Goal: Task Accomplishment & Management: Use online tool/utility

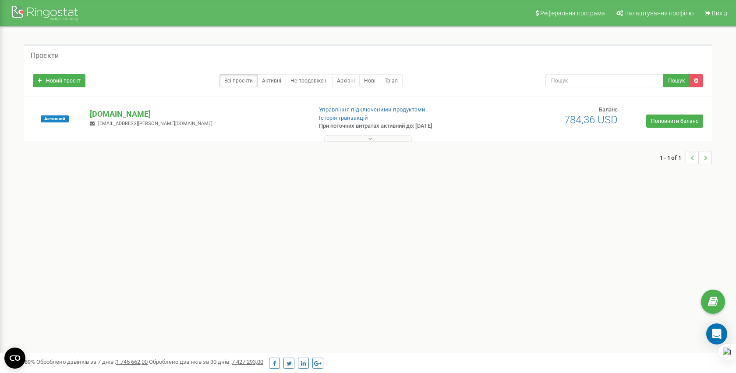
click at [96, 114] on p "[DOMAIN_NAME]" at bounding box center [197, 113] width 215 height 11
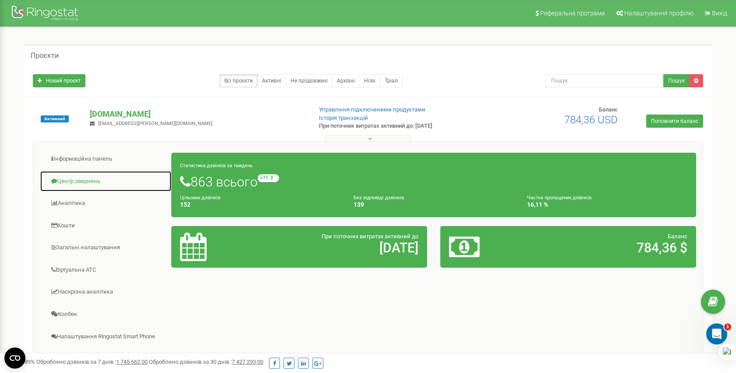
click at [76, 180] on link "Центр звернень" at bounding box center [106, 180] width 132 height 21
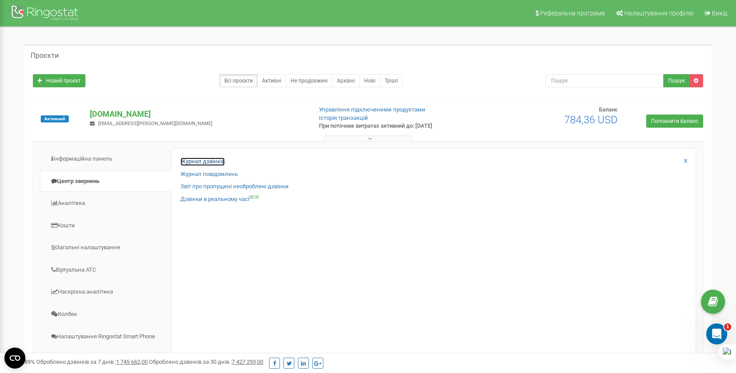
click at [217, 162] on link "Журнал дзвінків" at bounding box center [203, 161] width 44 height 8
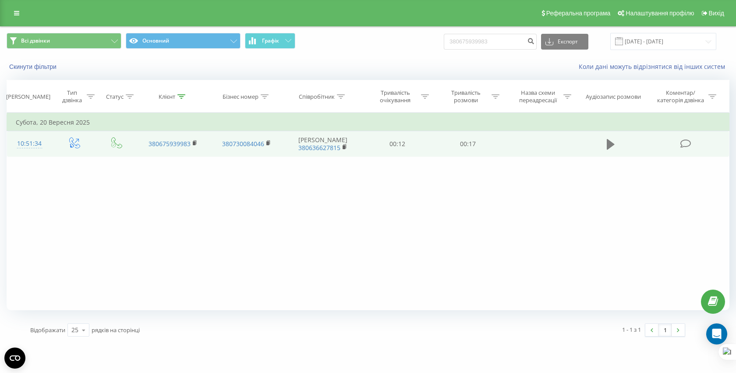
click at [608, 146] on icon at bounding box center [611, 144] width 8 height 11
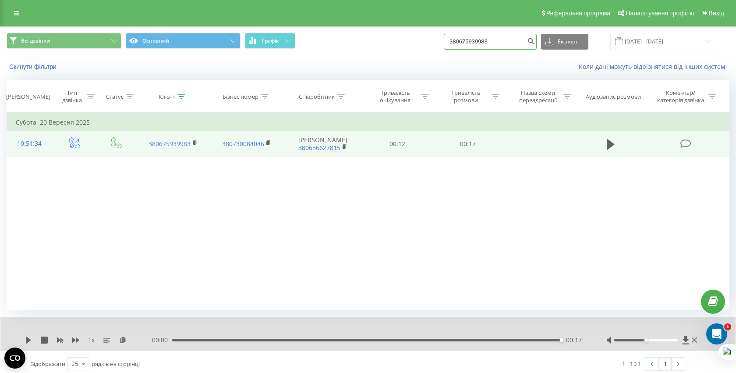
click at [526, 42] on input "380675939983" at bounding box center [490, 42] width 93 height 16
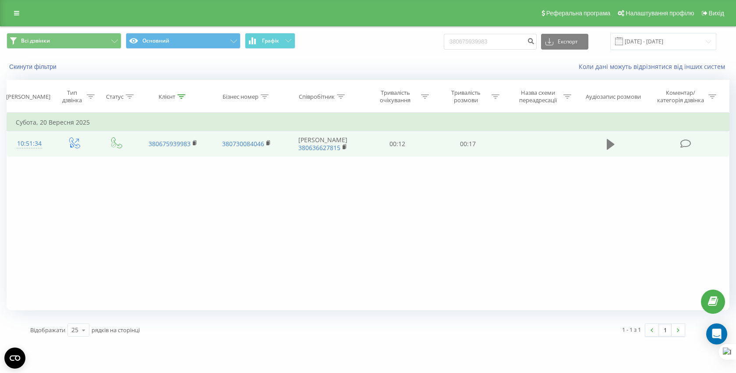
click at [612, 144] on icon at bounding box center [611, 144] width 8 height 11
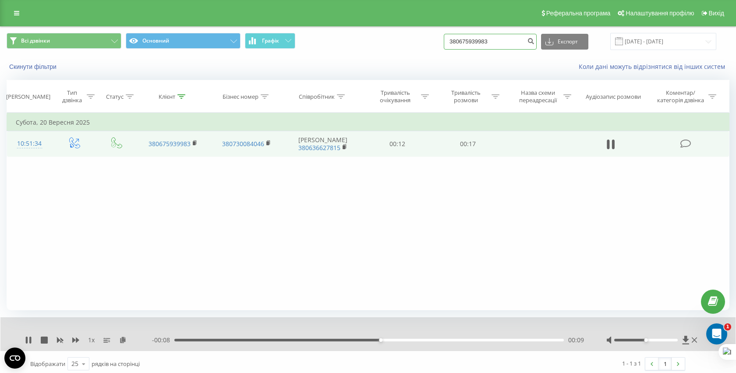
click at [513, 42] on input "380675939983" at bounding box center [490, 42] width 93 height 16
paste input "994223936"
type input "380994223936"
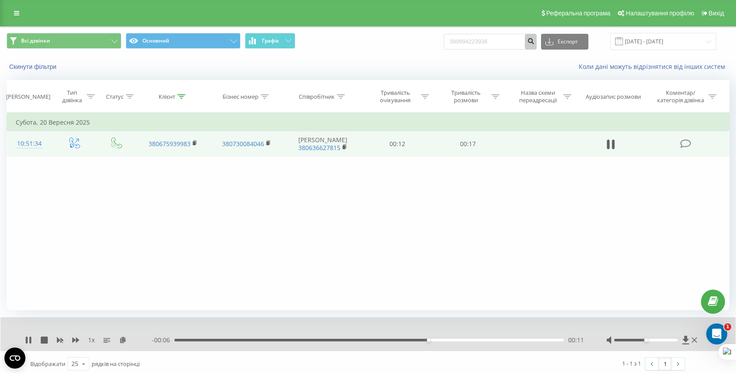
click at [535, 39] on icon "submit" at bounding box center [530, 39] width 7 height 5
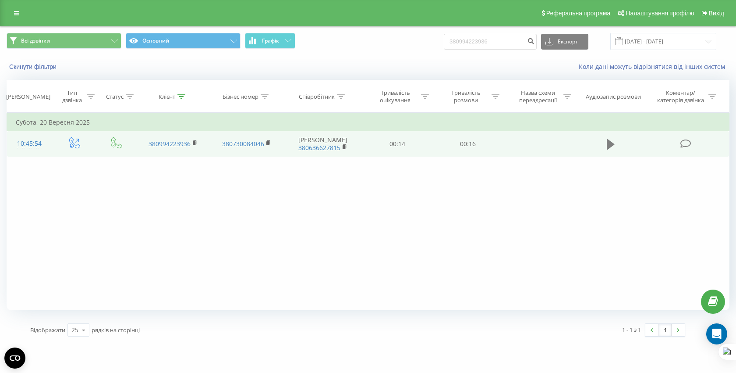
click at [612, 144] on icon at bounding box center [611, 144] width 8 height 11
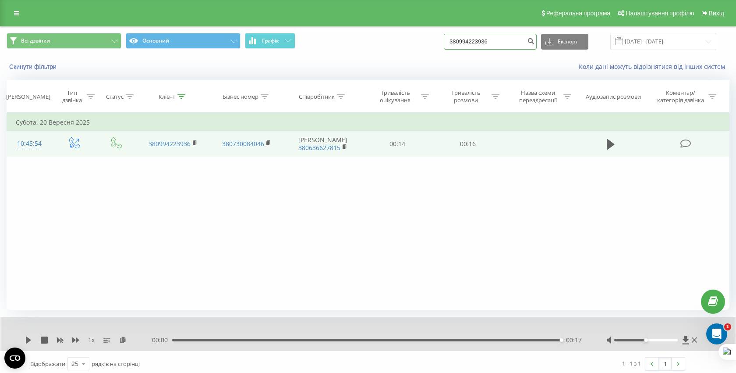
click at [517, 38] on input "380994223936" at bounding box center [490, 42] width 93 height 16
paste input "444905327"
type input "380444905327"
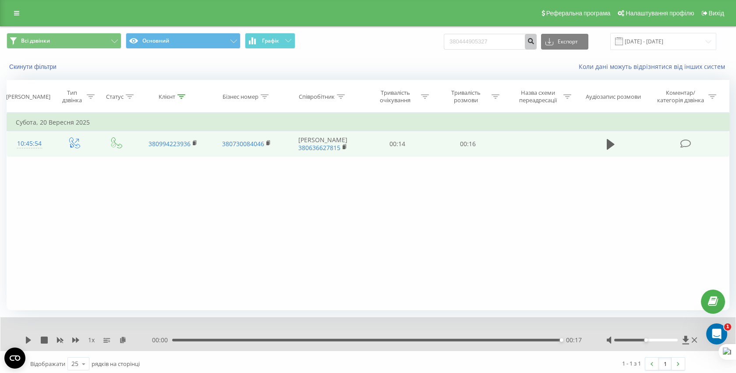
click at [535, 41] on icon "submit" at bounding box center [530, 39] width 7 height 5
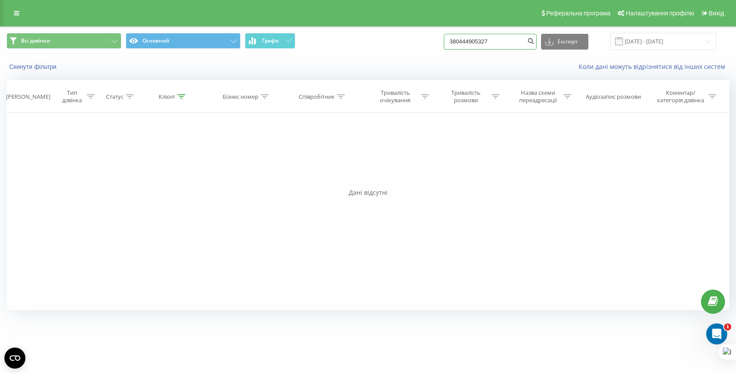
click at [523, 45] on input "380444905327" at bounding box center [490, 42] width 93 height 16
paste input "503468912"
type input "380503468912"
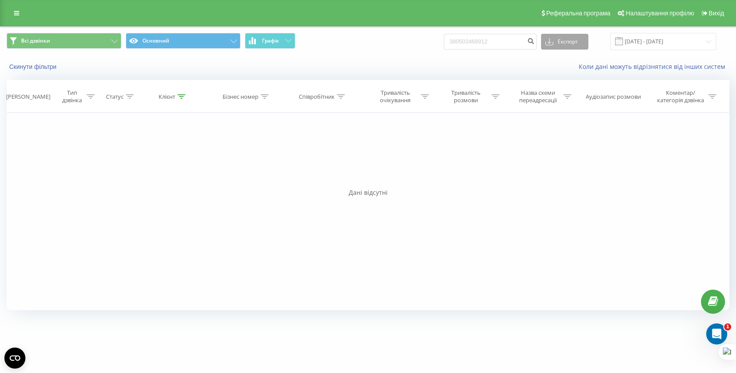
click at [571, 41] on button "Експорт" at bounding box center [564, 42] width 47 height 16
click at [535, 41] on icon "submit" at bounding box center [530, 39] width 7 height 5
